Goal: Task Accomplishment & Management: Use online tool/utility

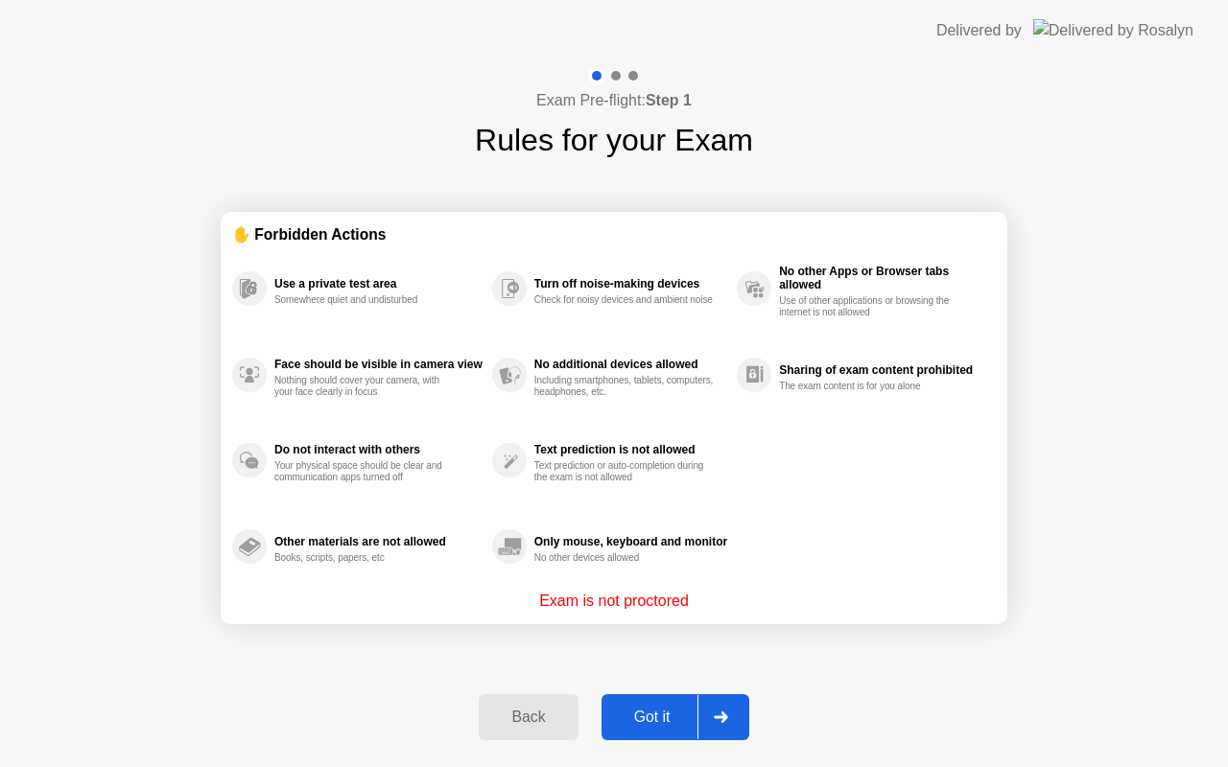
click at [649, 719] on div "Got it" at bounding box center [652, 717] width 90 height 17
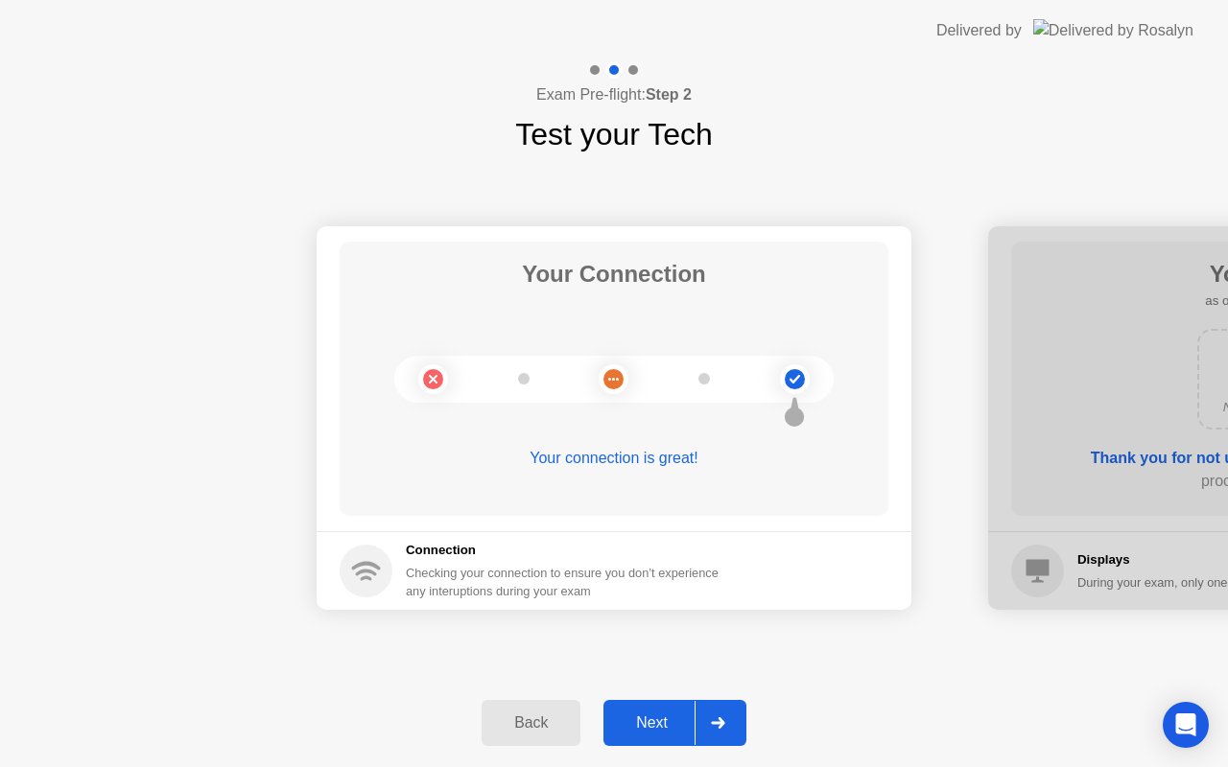
click at [649, 719] on div "Next" at bounding box center [651, 722] width 85 height 17
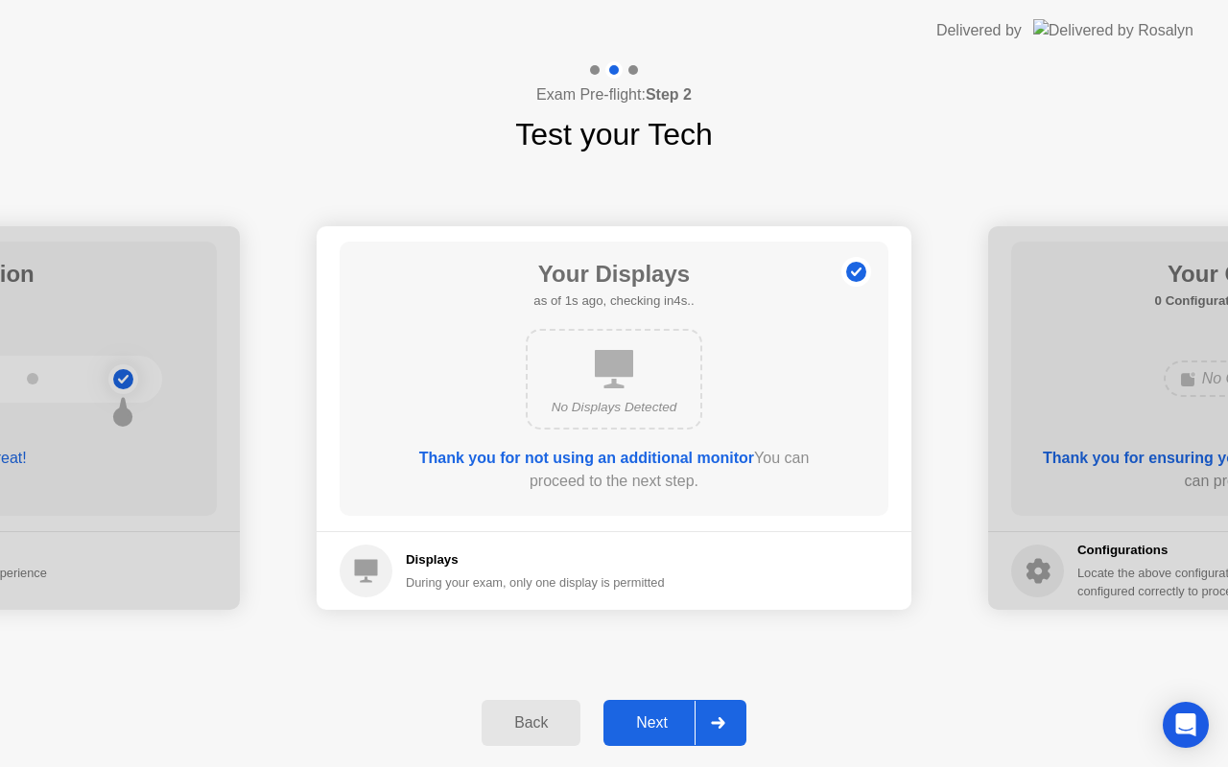
click at [649, 719] on div "Next" at bounding box center [651, 722] width 85 height 17
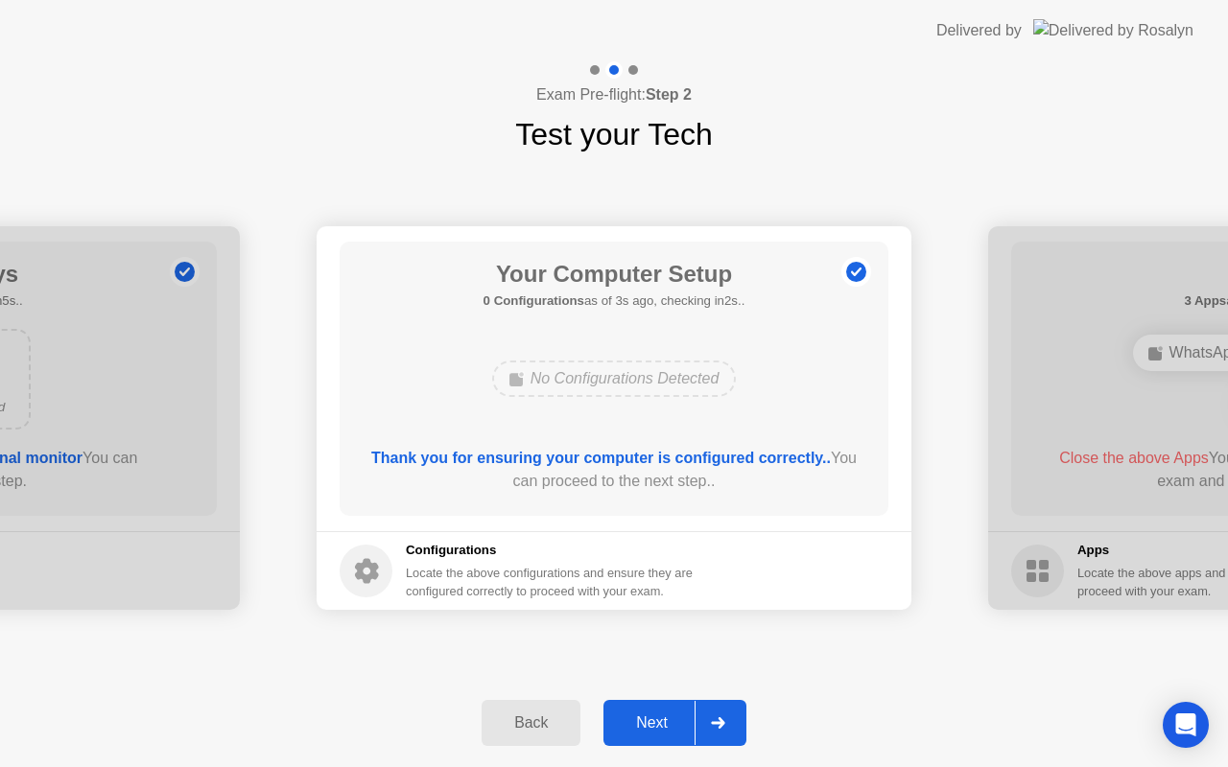
click at [649, 719] on div "Next" at bounding box center [651, 722] width 85 height 17
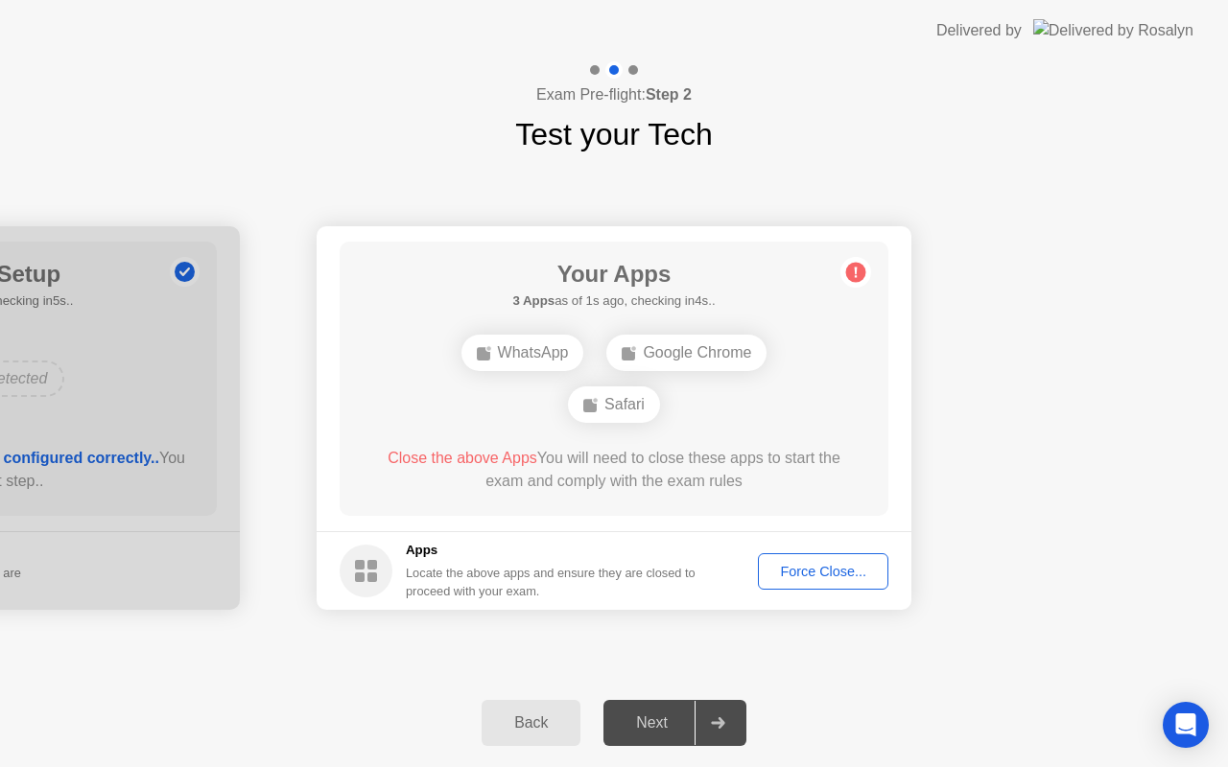
click at [810, 568] on div "Force Close..." at bounding box center [822, 571] width 117 height 15
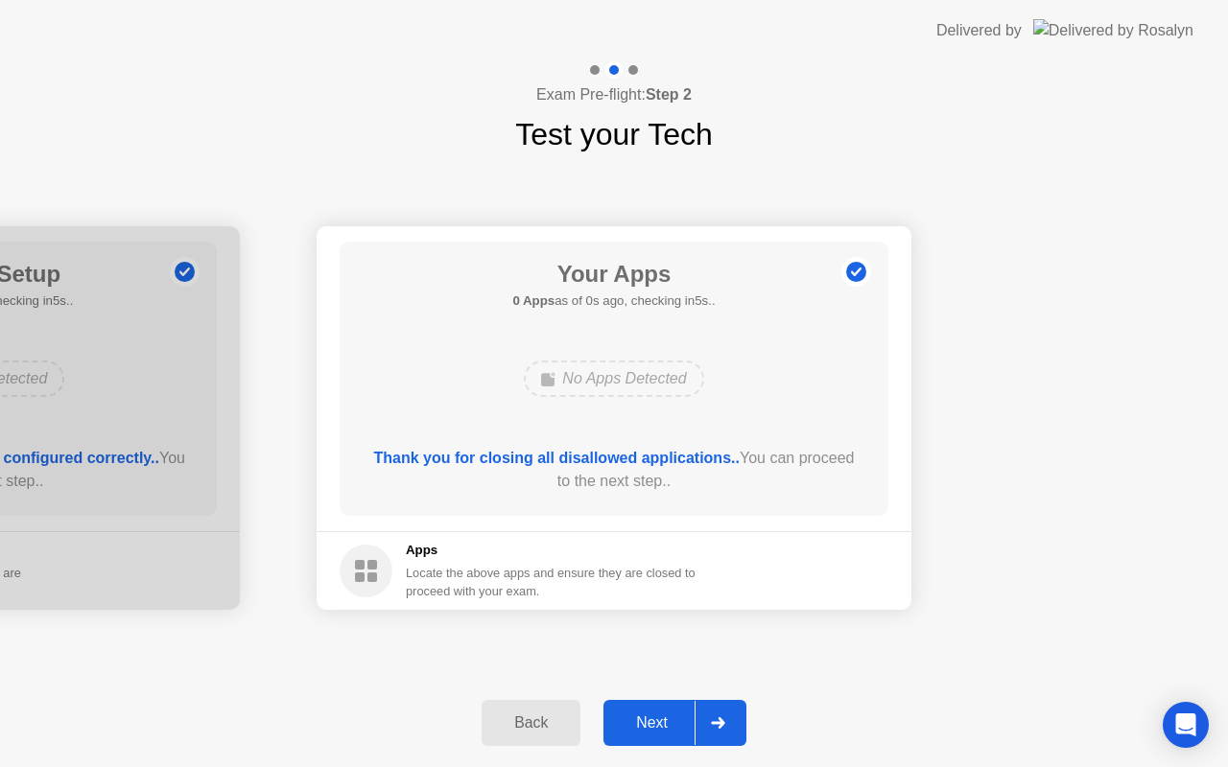
click at [639, 749] on div "Back Next" at bounding box center [614, 723] width 1228 height 88
click at [641, 736] on button "Next" at bounding box center [674, 723] width 143 height 46
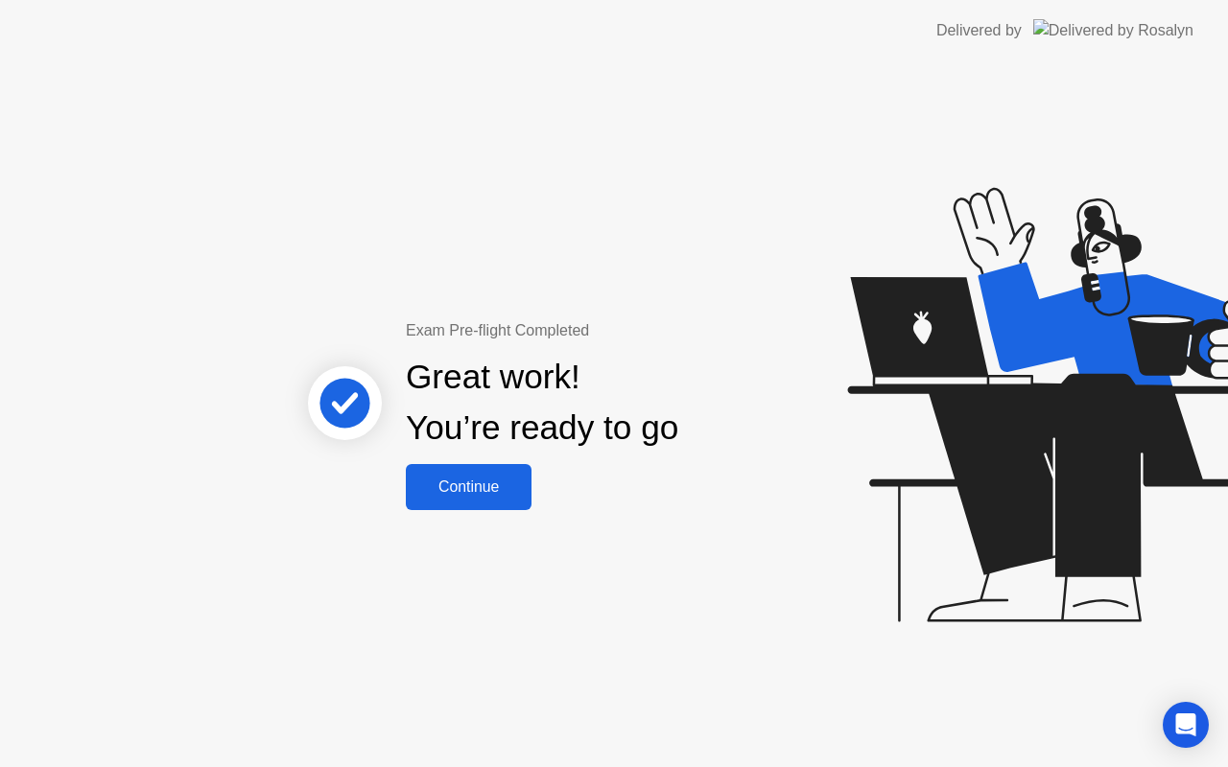
click at [481, 488] on div "Continue" at bounding box center [468, 487] width 114 height 17
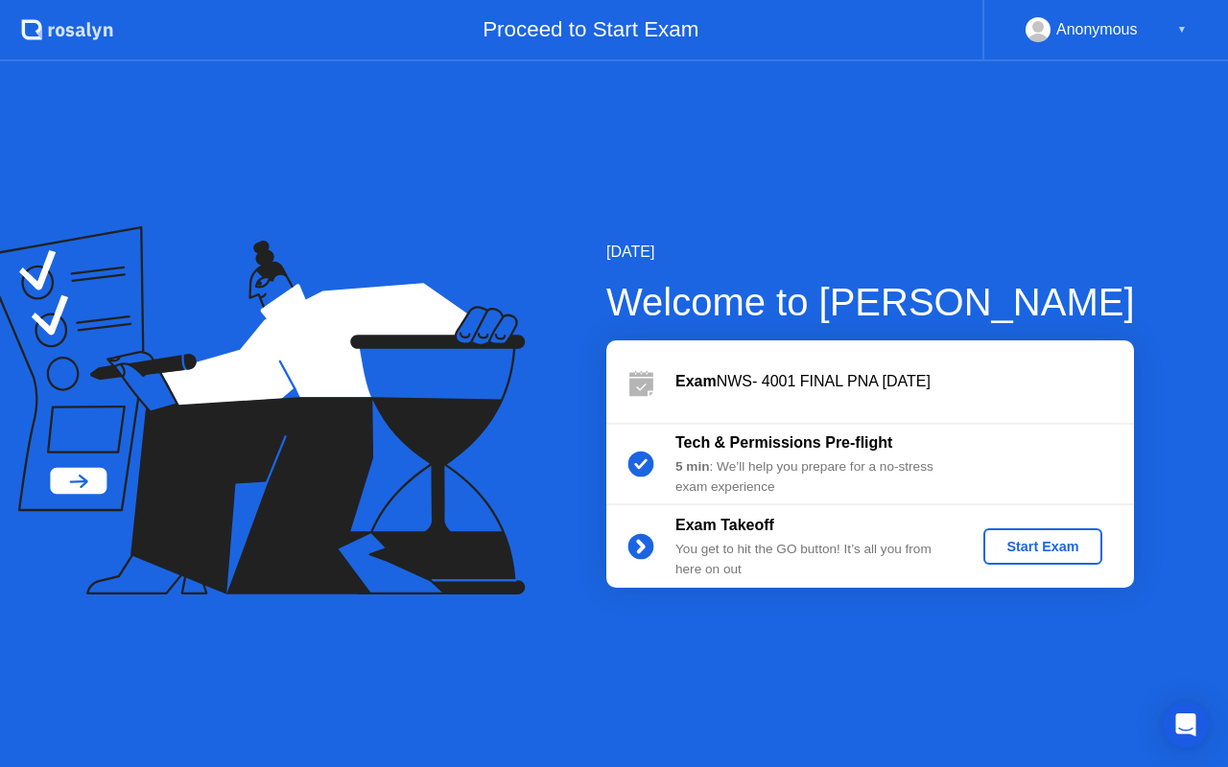
click at [1032, 560] on button "Start Exam" at bounding box center [1042, 546] width 118 height 36
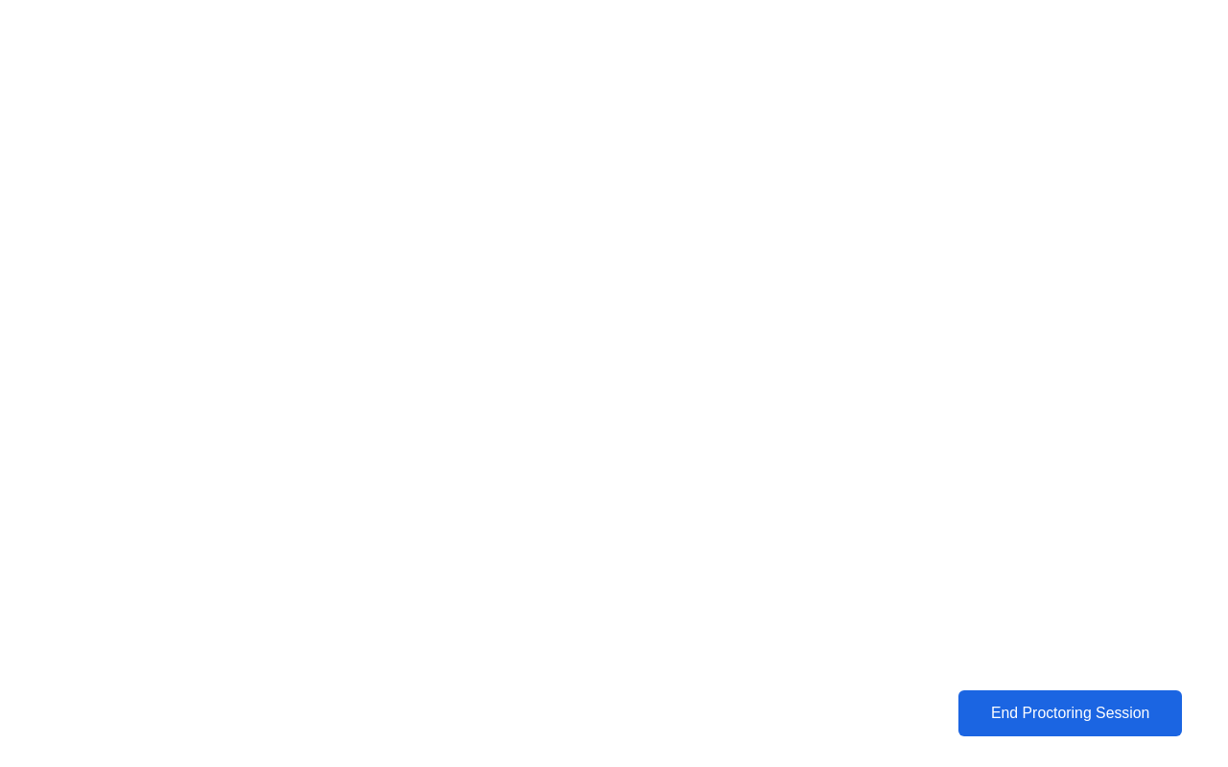
click at [1034, 714] on div "End Proctoring Session" at bounding box center [1069, 713] width 224 height 18
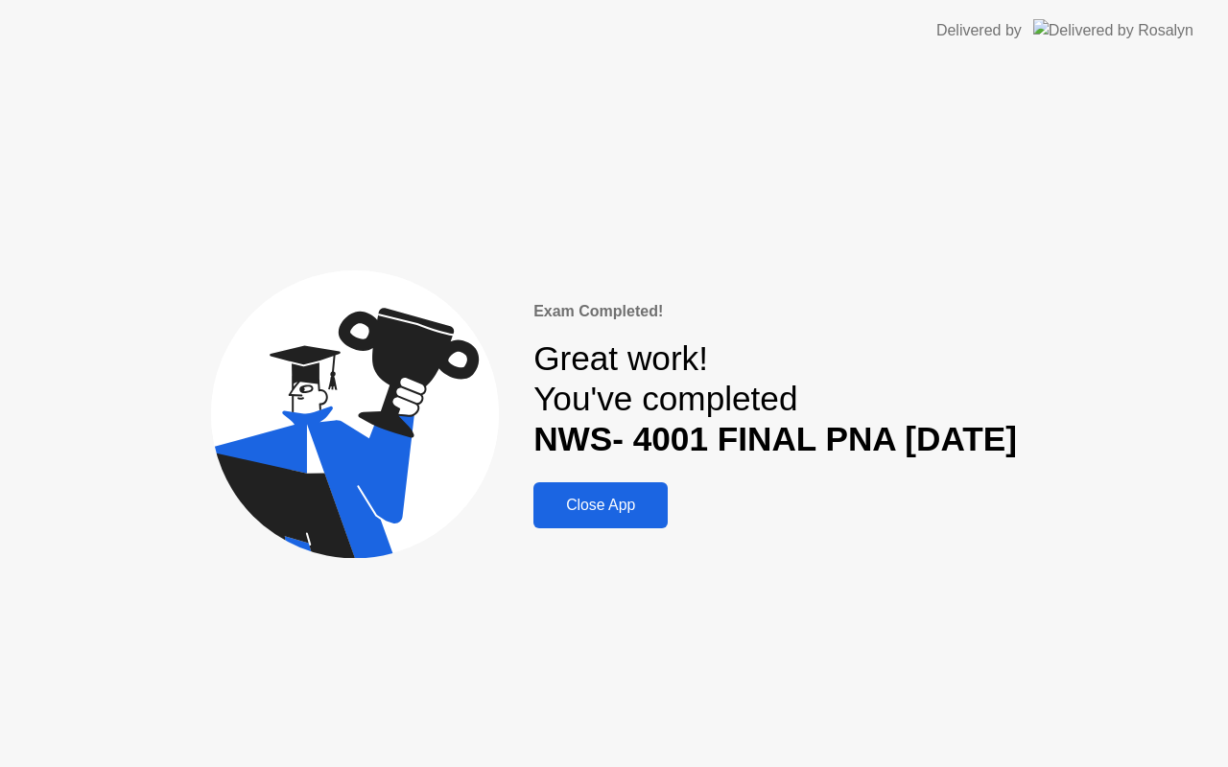
click at [590, 497] on div "Close App" at bounding box center [600, 505] width 123 height 17
